Goal: Transaction & Acquisition: Purchase product/service

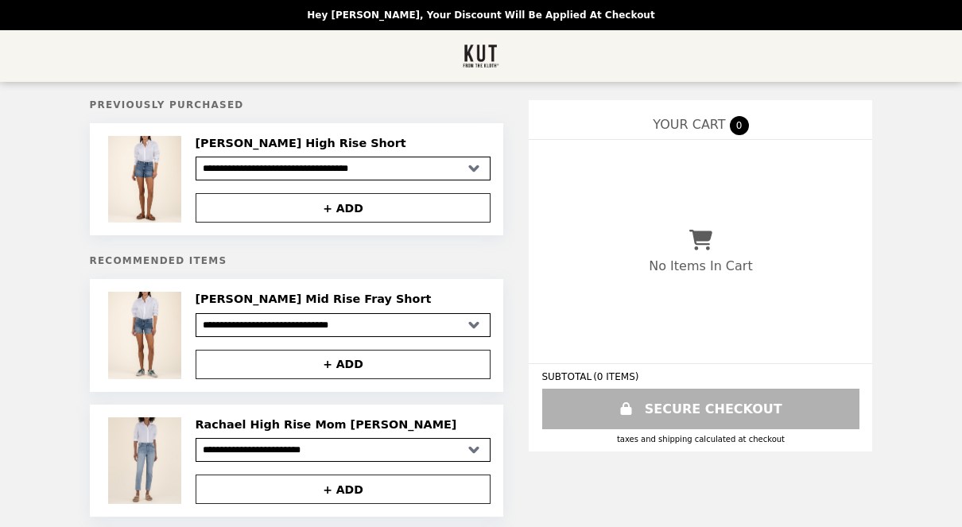
select select "**********"
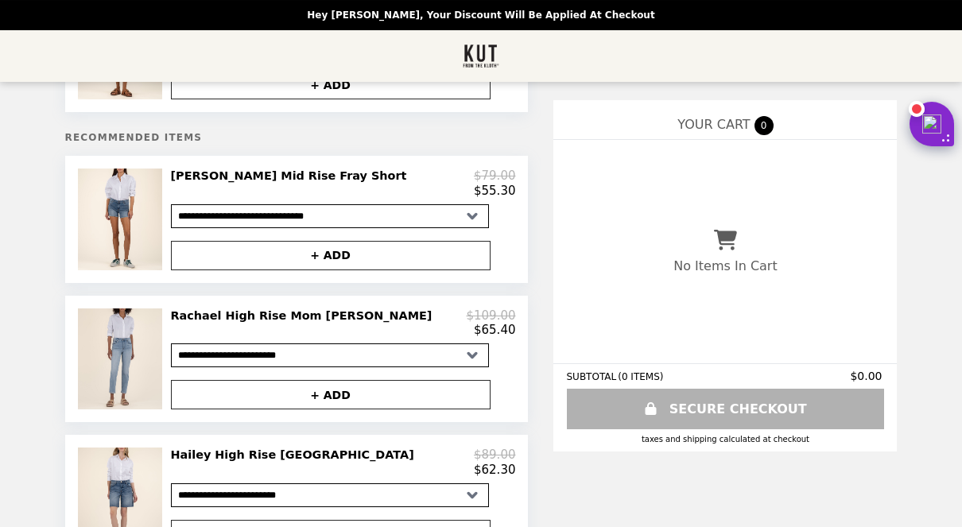
scroll to position [140, 0]
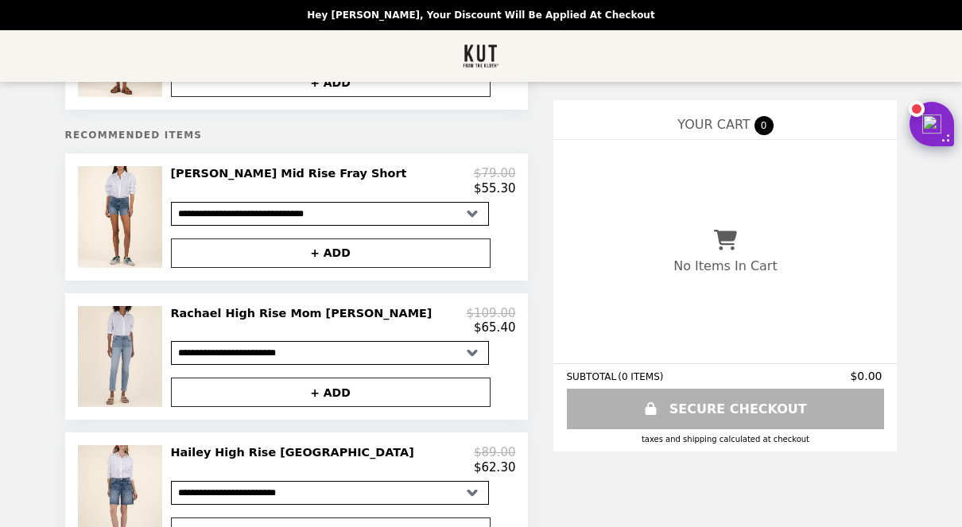
click at [365, 324] on div "$65.40" at bounding box center [343, 327] width 345 height 14
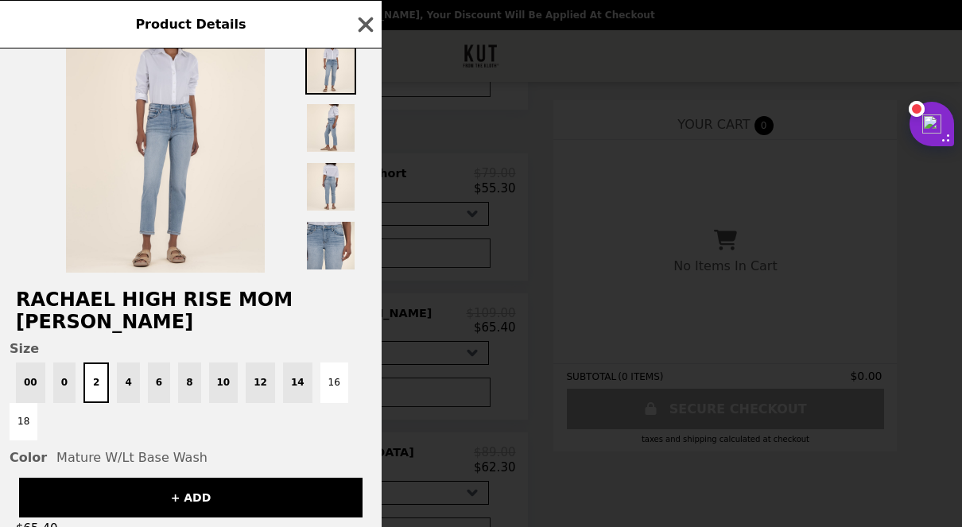
scroll to position [0, 0]
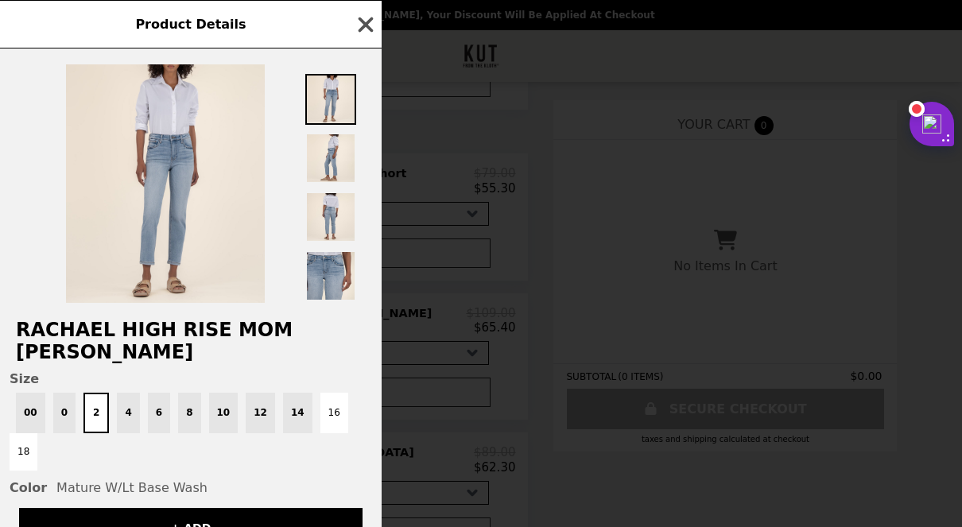
click at [367, 28] on icon "button" at bounding box center [366, 25] width 24 height 24
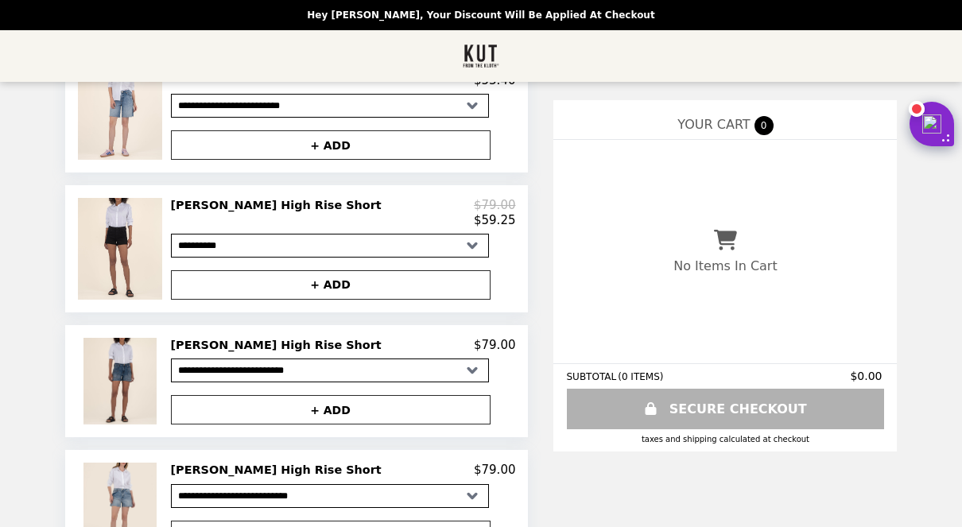
scroll to position [812, 0]
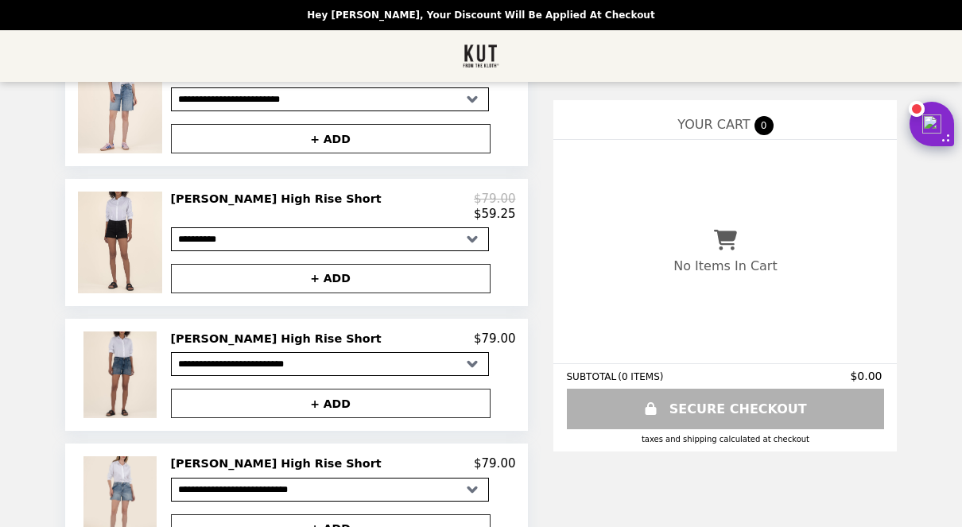
click at [327, 206] on h2 "[PERSON_NAME] High Rise Short" at bounding box center [279, 199] width 217 height 14
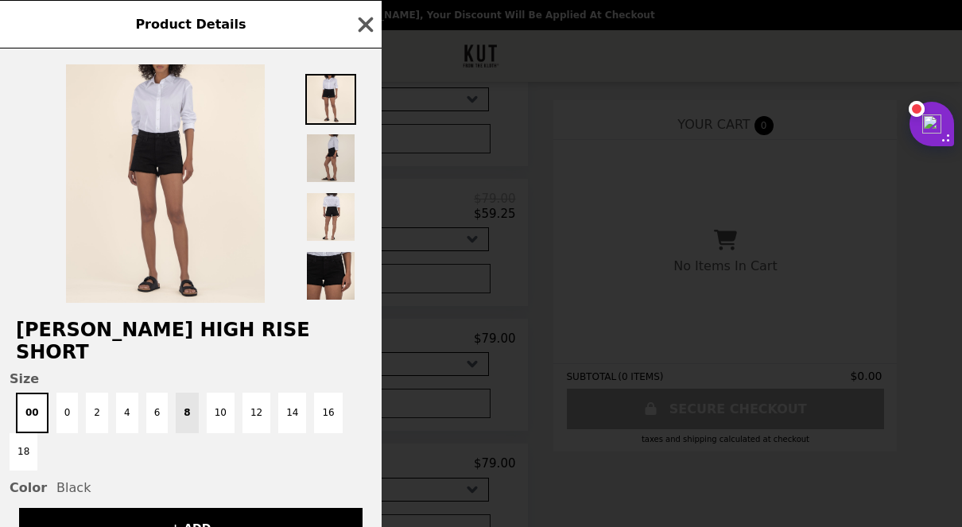
click at [327, 168] on img at bounding box center [330, 158] width 51 height 51
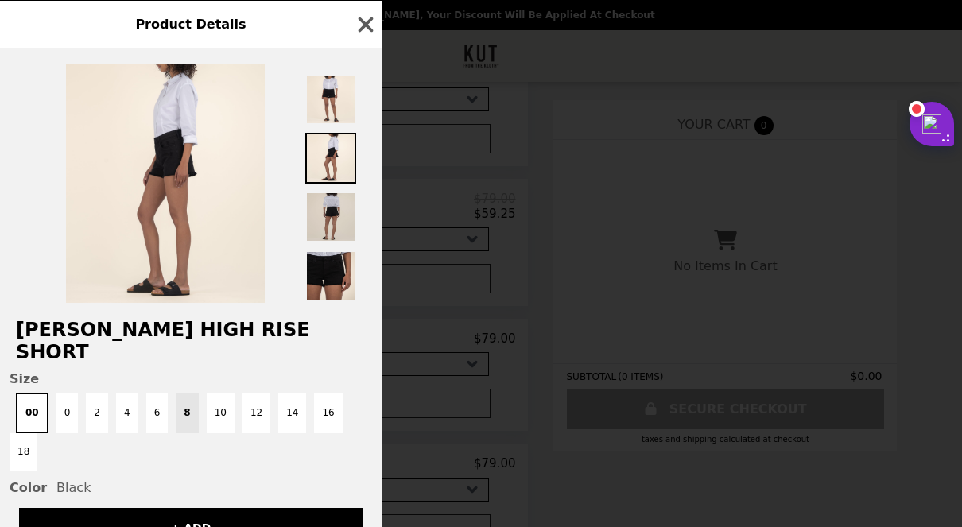
click at [335, 219] on img at bounding box center [330, 217] width 51 height 51
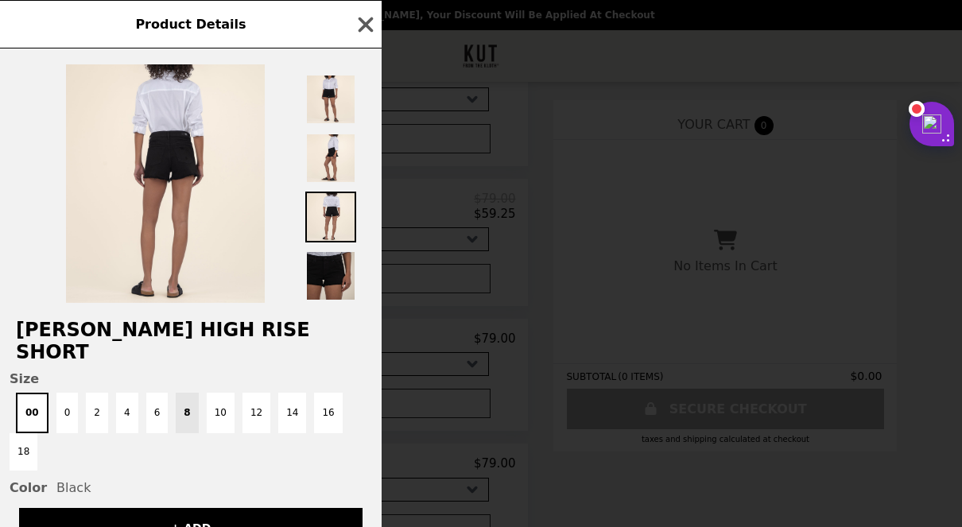
click at [343, 283] on img at bounding box center [330, 275] width 51 height 51
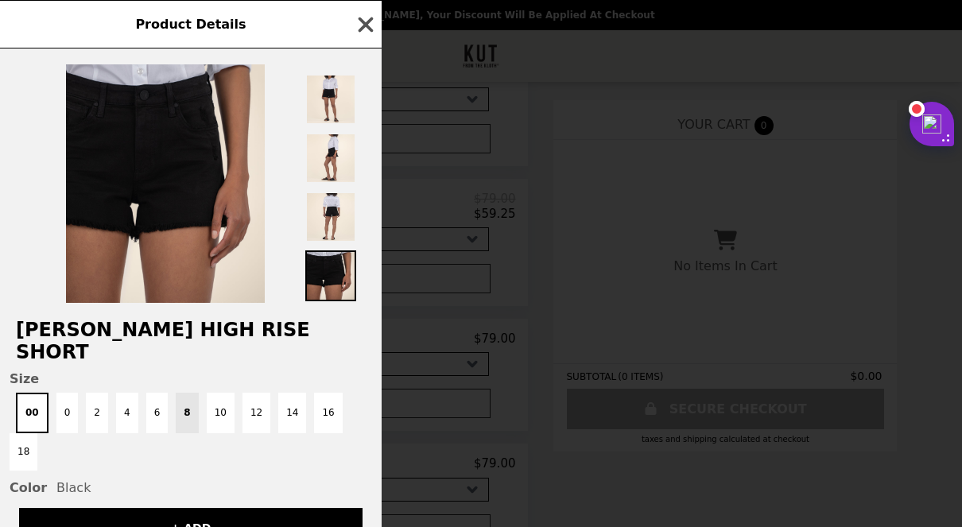
click at [371, 29] on icon "button" at bounding box center [366, 24] width 15 height 15
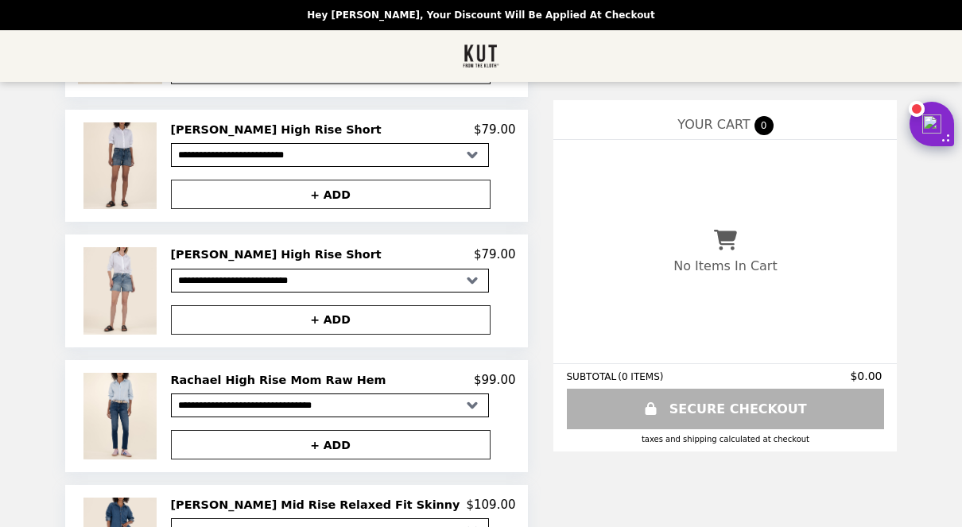
scroll to position [1022, 0]
click at [342, 261] on h2 "[PERSON_NAME] High Rise Short" at bounding box center [279, 253] width 217 height 14
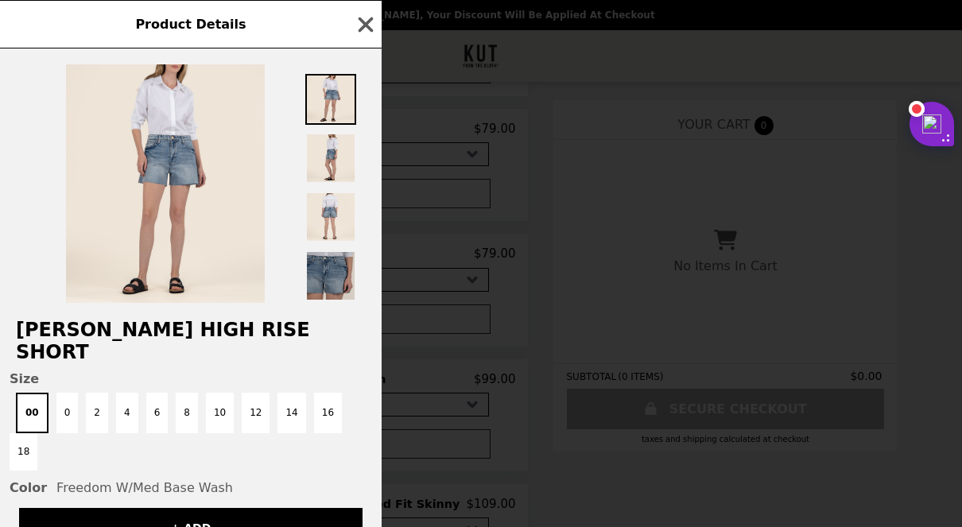
click at [339, 281] on img at bounding box center [330, 275] width 51 height 51
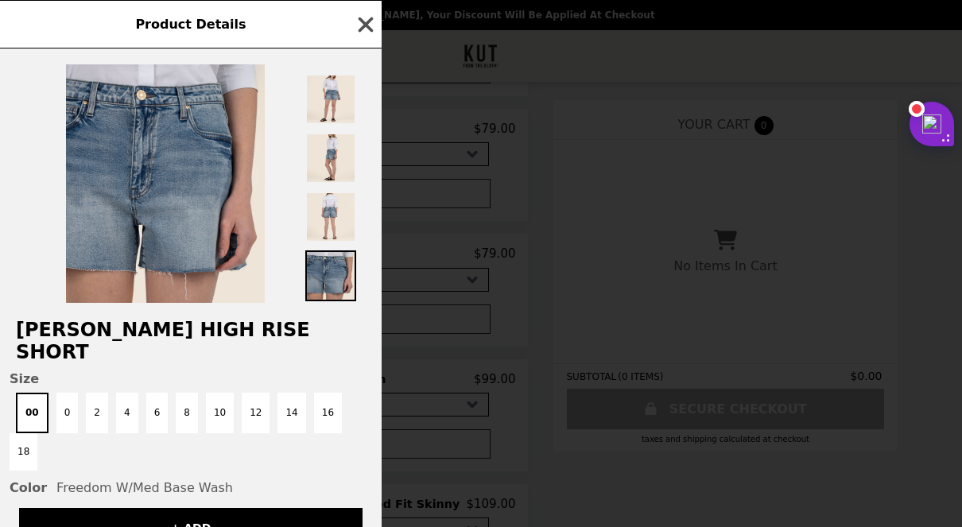
click at [370, 32] on icon "button" at bounding box center [366, 25] width 24 height 24
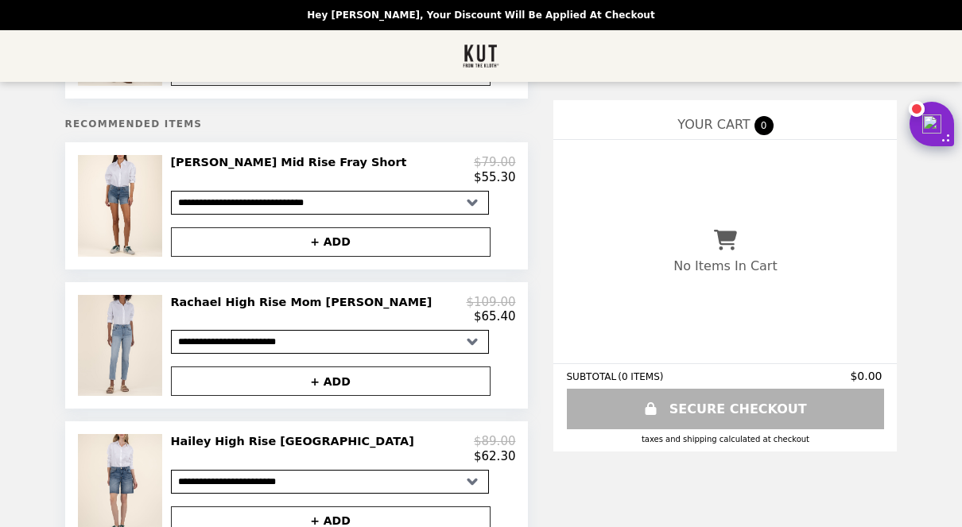
scroll to position [0, 0]
